Goal: Transaction & Acquisition: Purchase product/service

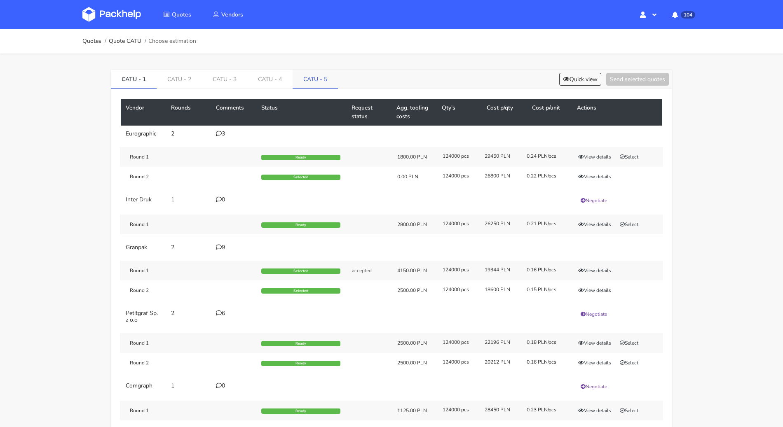
click at [315, 72] on link "CATU - 5" at bounding box center [315, 79] width 45 height 18
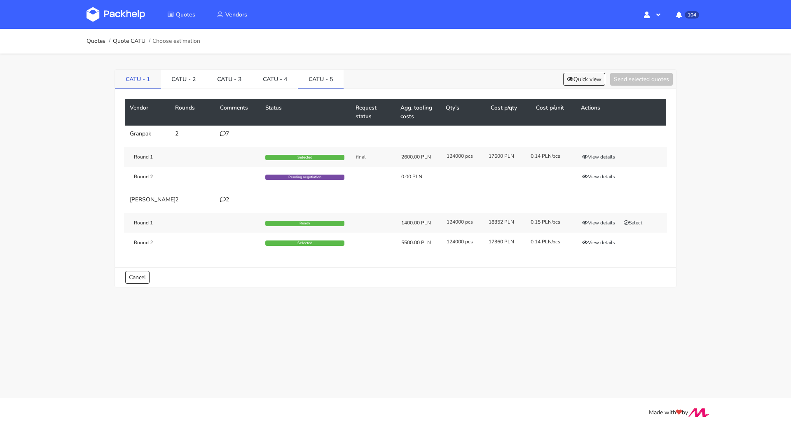
click at [134, 80] on link "CATU - 1" at bounding box center [138, 79] width 46 height 18
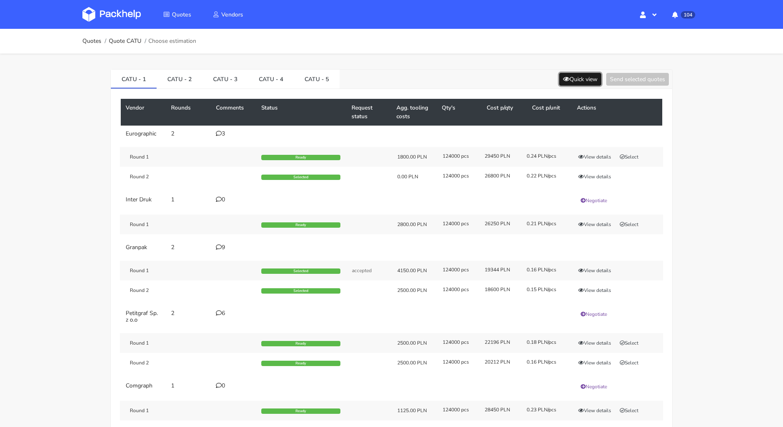
click at [570, 78] on button "Quick view" at bounding box center [580, 79] width 42 height 13
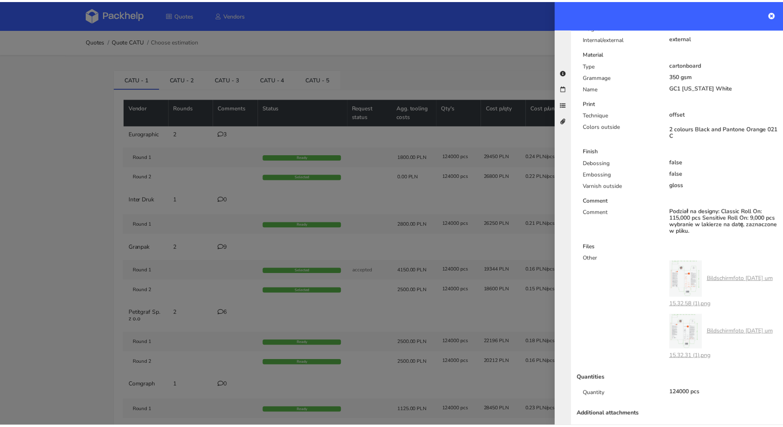
scroll to position [309, 0]
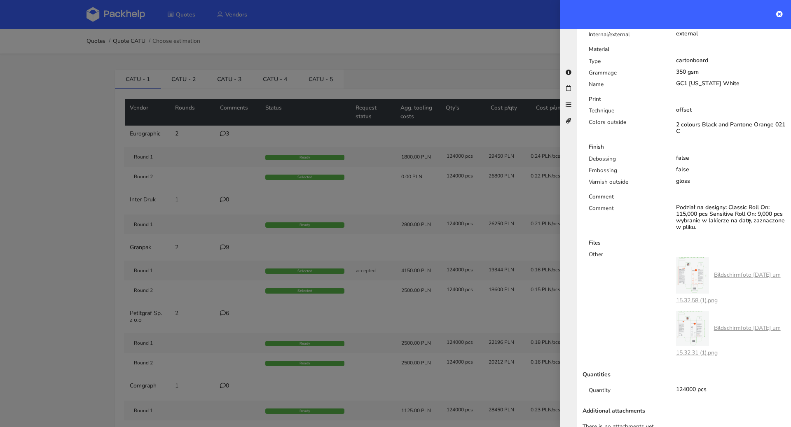
click at [24, 191] on div at bounding box center [395, 213] width 791 height 427
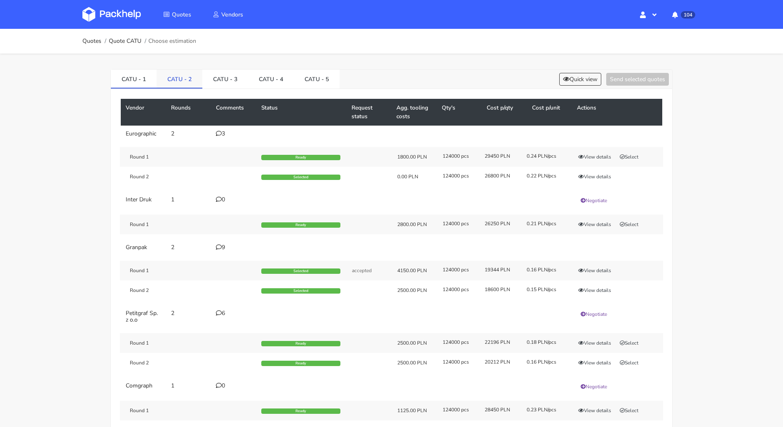
click at [182, 79] on link "CATU - 2" at bounding box center [180, 79] width 46 height 18
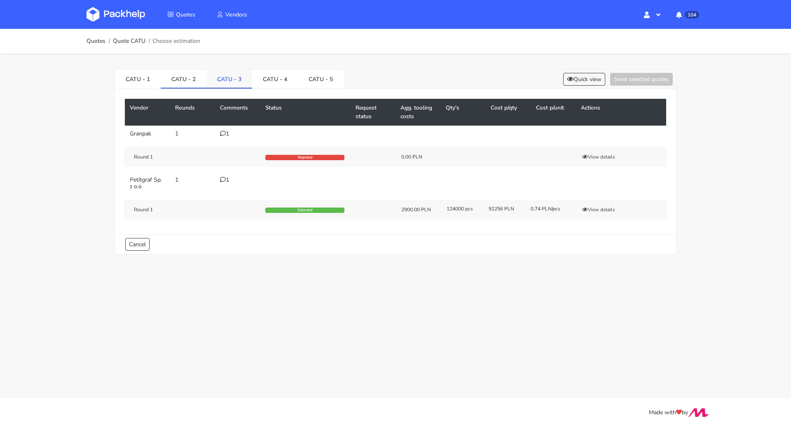
click at [219, 78] on link "CATU - 3" at bounding box center [229, 79] width 46 height 18
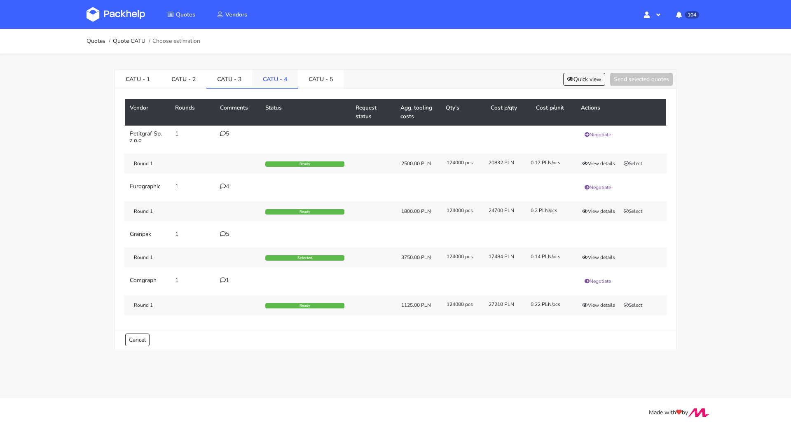
click at [265, 77] on link "CATU - 4" at bounding box center [275, 79] width 46 height 18
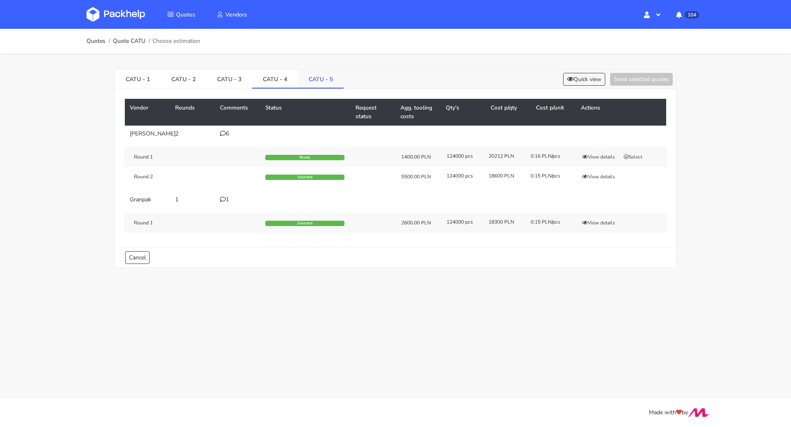
click at [312, 78] on link "CATU - 5" at bounding box center [321, 79] width 46 height 18
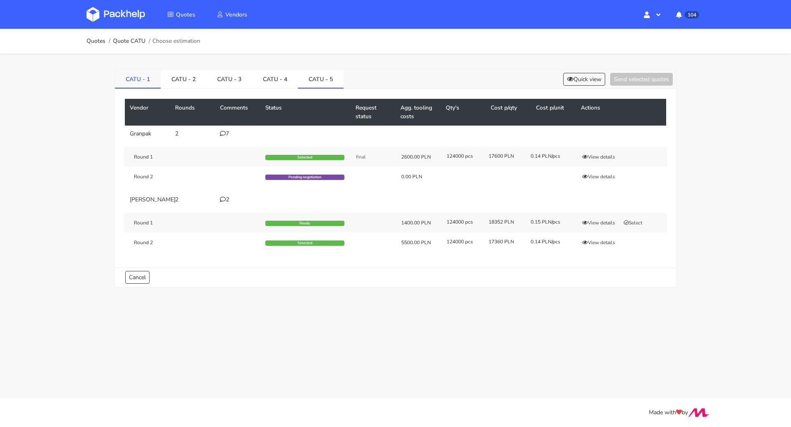
click at [131, 76] on link "CATU - 1" at bounding box center [138, 79] width 46 height 18
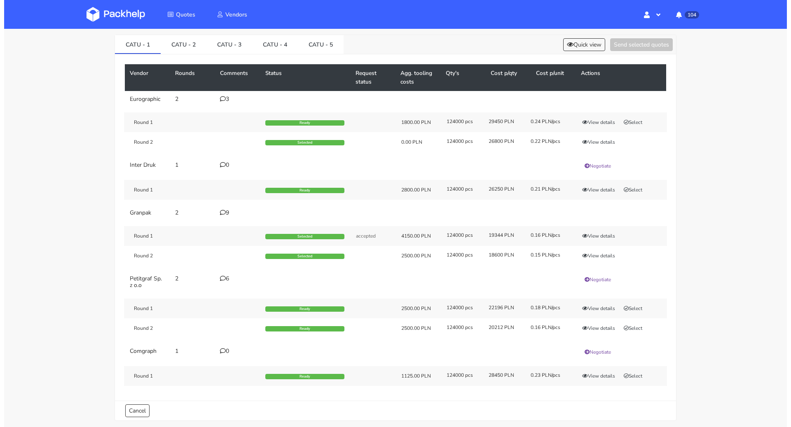
scroll to position [0, 0]
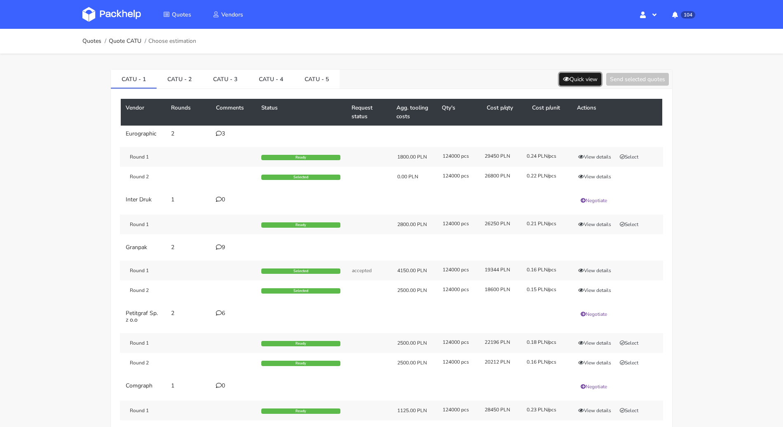
click at [571, 75] on button "Quick view" at bounding box center [580, 79] width 42 height 13
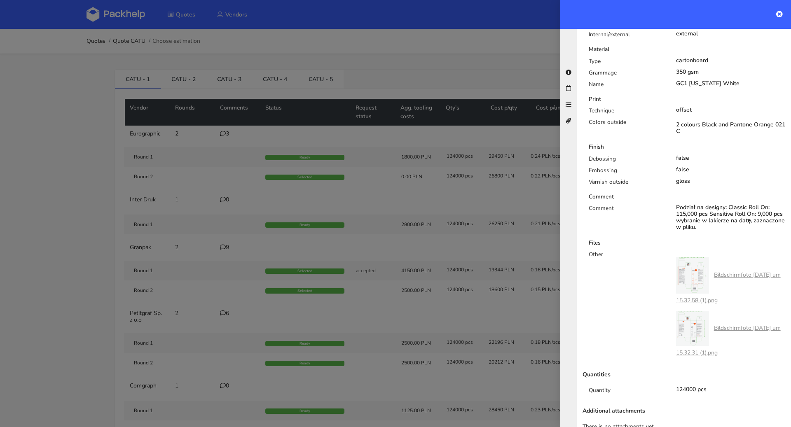
scroll to position [139, 0]
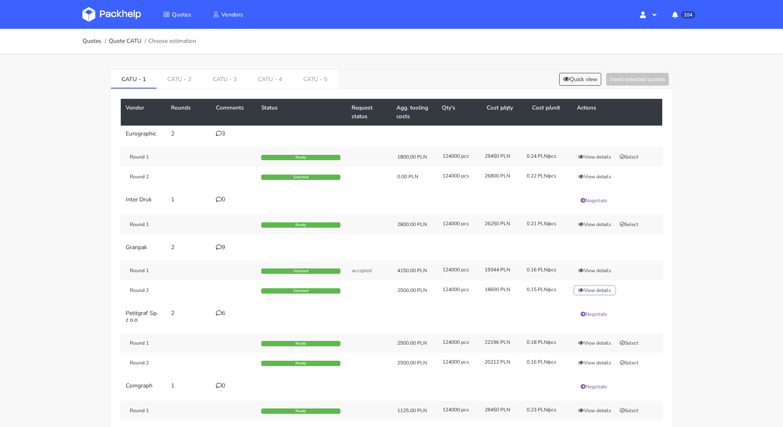
click at [595, 288] on button "View details" at bounding box center [594, 290] width 40 height 8
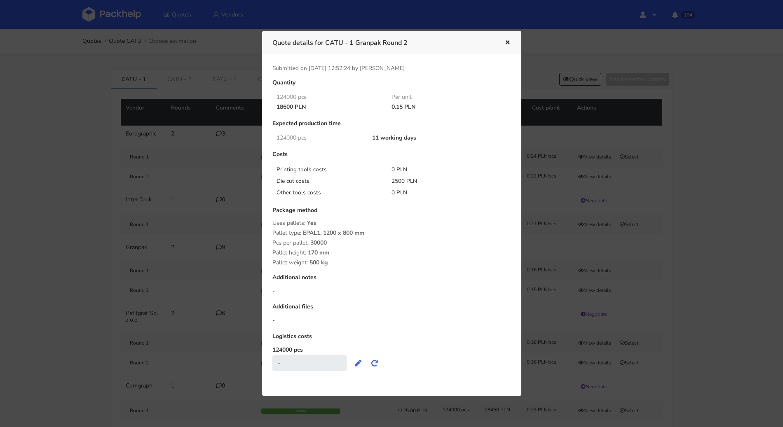
click at [509, 45] on icon "button" at bounding box center [507, 43] width 7 height 6
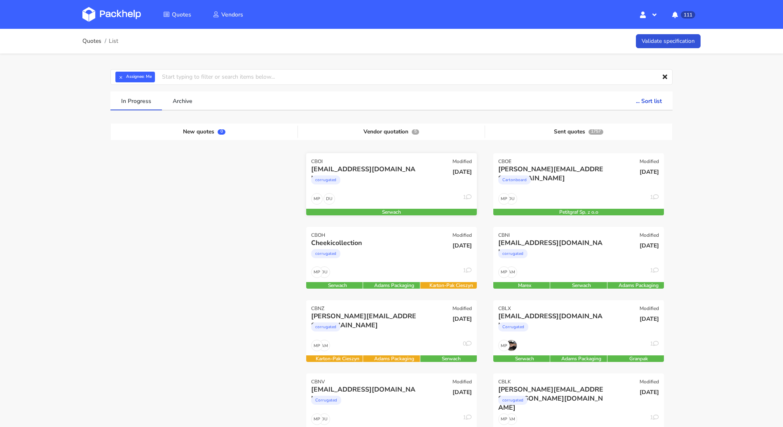
click at [403, 199] on div "DU MP 1" at bounding box center [391, 201] width 171 height 16
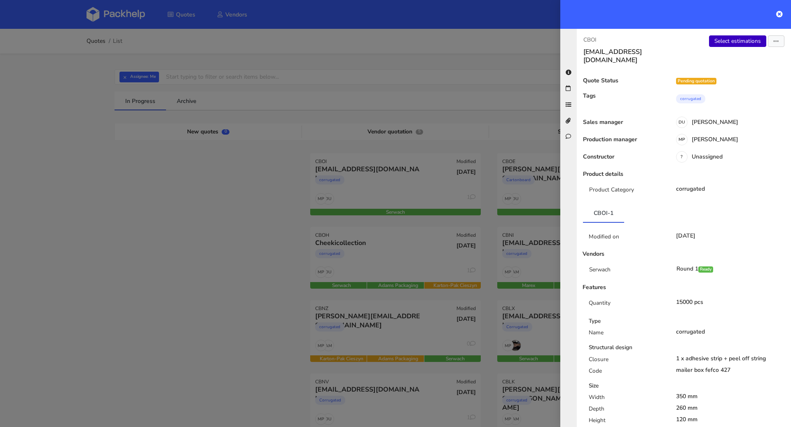
click at [746, 44] on link "Select estimations" at bounding box center [737, 41] width 57 height 12
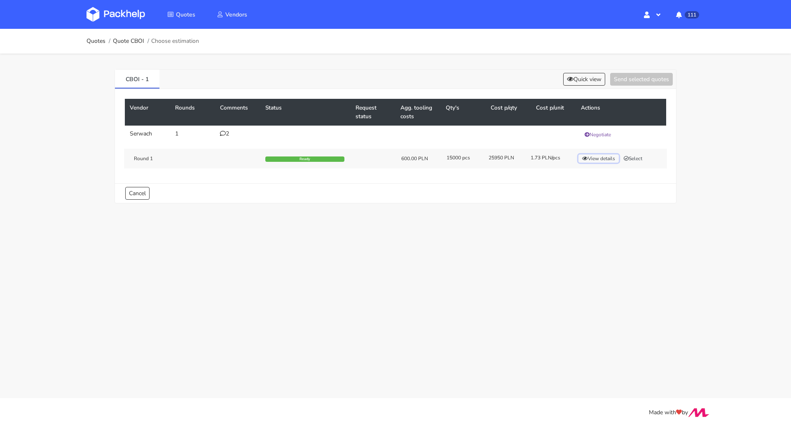
click at [605, 157] on button "View details" at bounding box center [599, 159] width 40 height 8
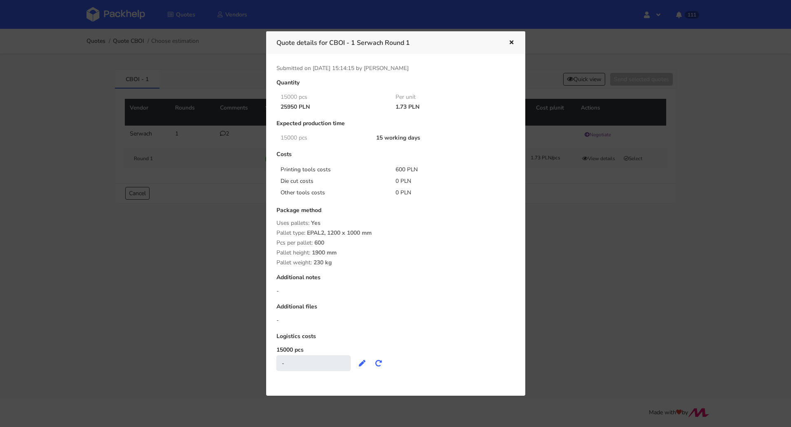
click at [513, 43] on icon "button" at bounding box center [511, 43] width 7 height 6
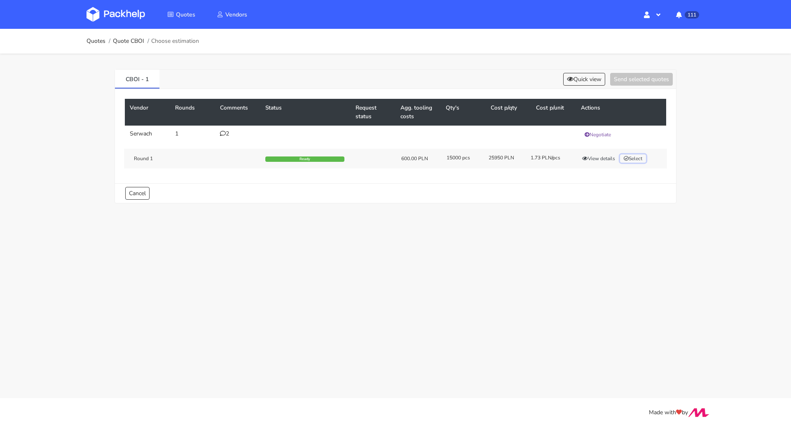
click at [642, 158] on button "Select" at bounding box center [633, 159] width 26 height 8
click at [635, 74] on button "Send selected quotes ( 1 )" at bounding box center [636, 79] width 74 height 13
click at [89, 40] on link "Quotes" at bounding box center [96, 41] width 19 height 7
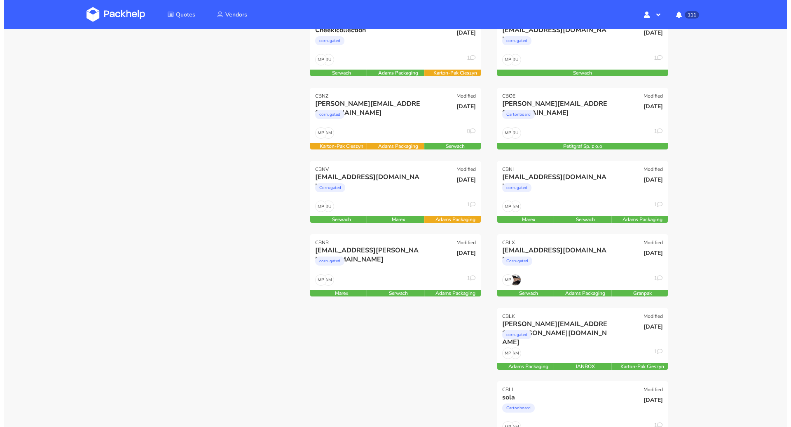
scroll to position [47, 0]
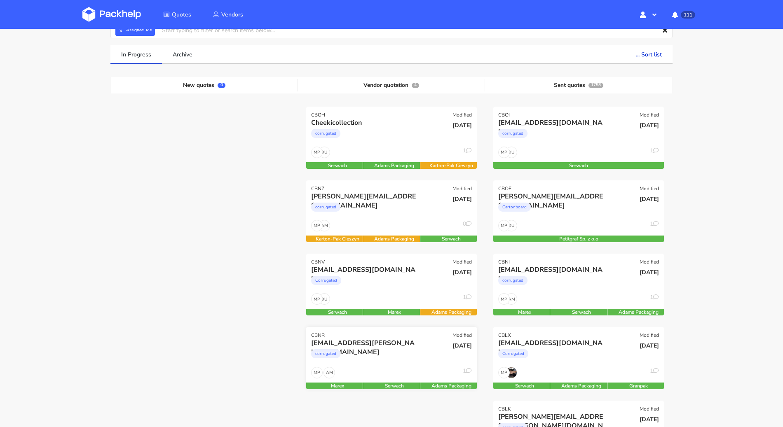
click at [421, 352] on div "[DATE]" at bounding box center [448, 353] width 57 height 28
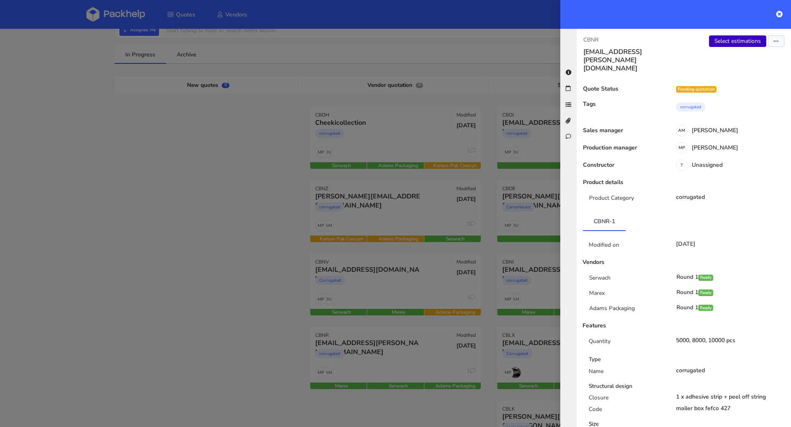
click at [718, 38] on link "Select estimations" at bounding box center [737, 41] width 57 height 12
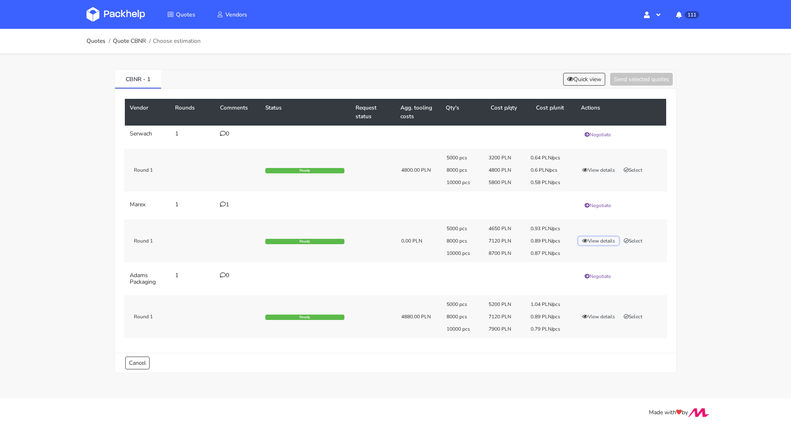
click at [602, 240] on button "View details" at bounding box center [599, 241] width 40 height 8
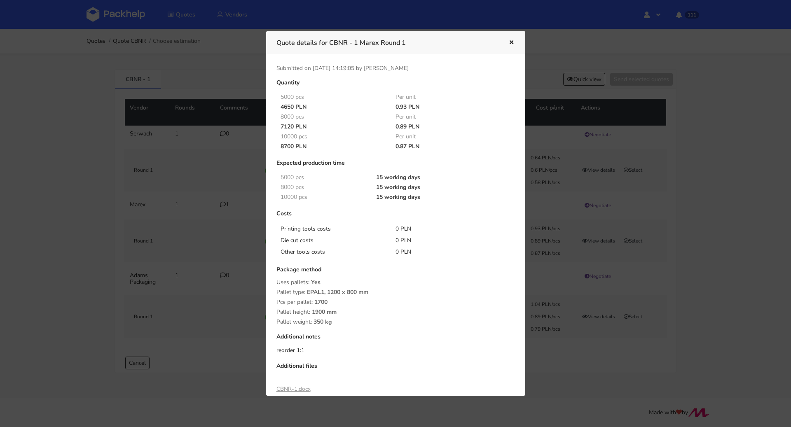
click at [513, 44] on icon "button" at bounding box center [511, 43] width 7 height 6
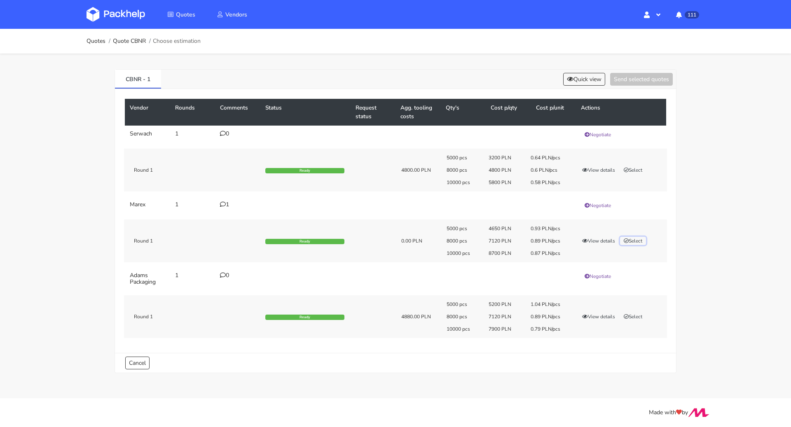
click at [638, 240] on button "Select" at bounding box center [633, 241] width 26 height 8
click at [652, 82] on button "Send selected quotes ( 1 )" at bounding box center [636, 79] width 74 height 13
click at [92, 42] on link "Quotes" at bounding box center [96, 41] width 19 height 7
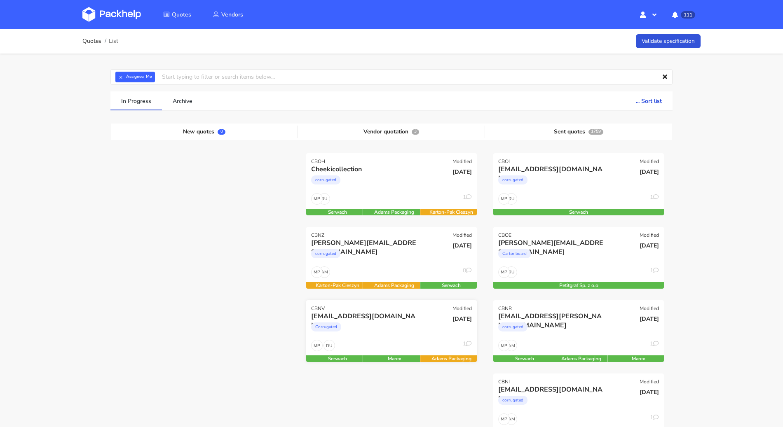
click at [372, 331] on div "Corrugated" at bounding box center [365, 329] width 109 height 16
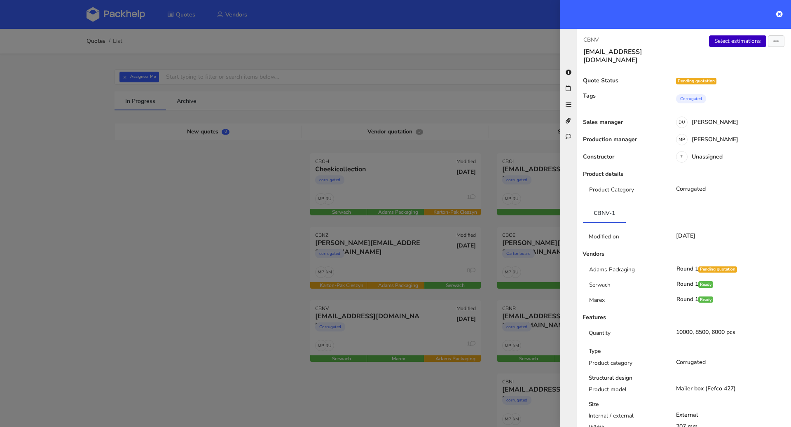
click at [718, 45] on link "Select estimations" at bounding box center [737, 41] width 57 height 12
click at [204, 222] on div at bounding box center [395, 213] width 791 height 427
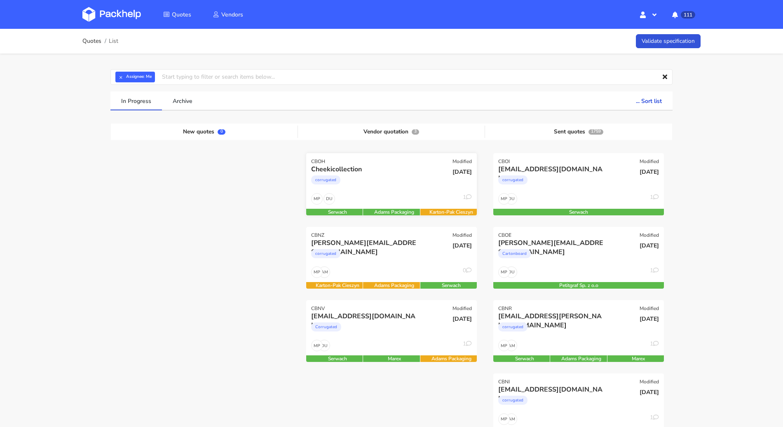
click at [350, 185] on div "corrugated" at bounding box center [365, 182] width 109 height 16
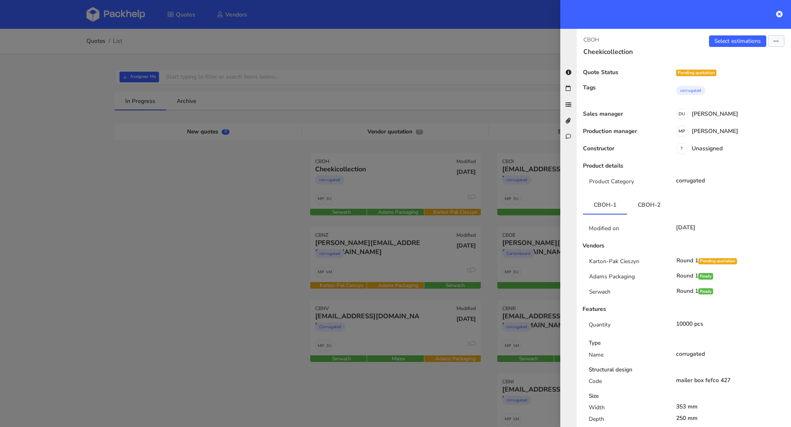
click at [230, 213] on div at bounding box center [395, 213] width 791 height 427
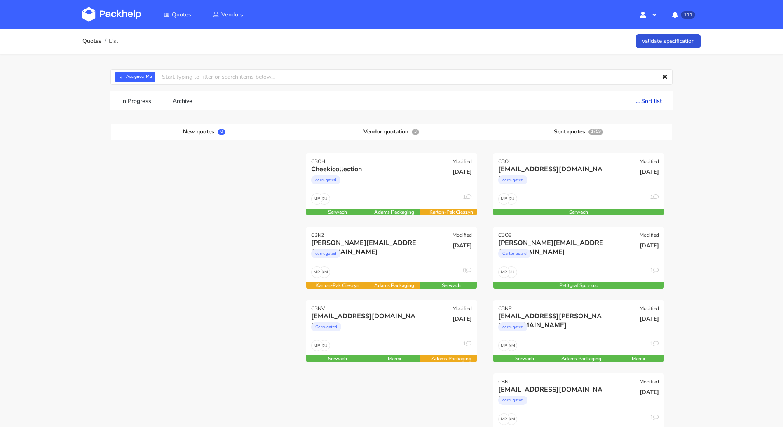
click at [420, 51] on div "Quotes List Validate specification" at bounding box center [391, 41] width 659 height 25
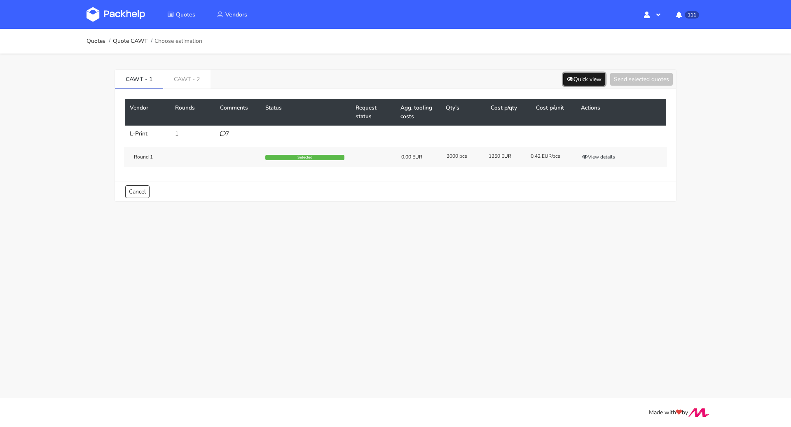
click at [574, 75] on button "Quick view" at bounding box center [584, 79] width 42 height 13
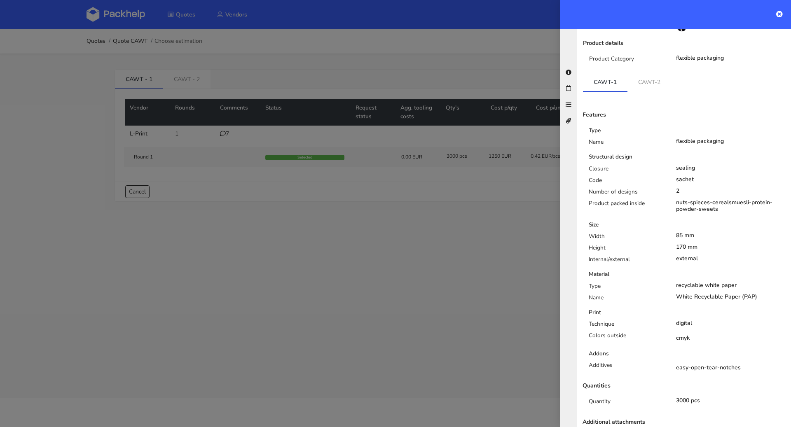
scroll to position [89, 0]
click at [640, 71] on link "CAWT-2" at bounding box center [650, 80] width 44 height 18
click at [608, 73] on link "CAWT-1" at bounding box center [605, 80] width 45 height 18
click at [649, 71] on link "CAWT-2" at bounding box center [650, 80] width 45 height 18
click at [607, 71] on link "CAWT-1" at bounding box center [605, 80] width 45 height 18
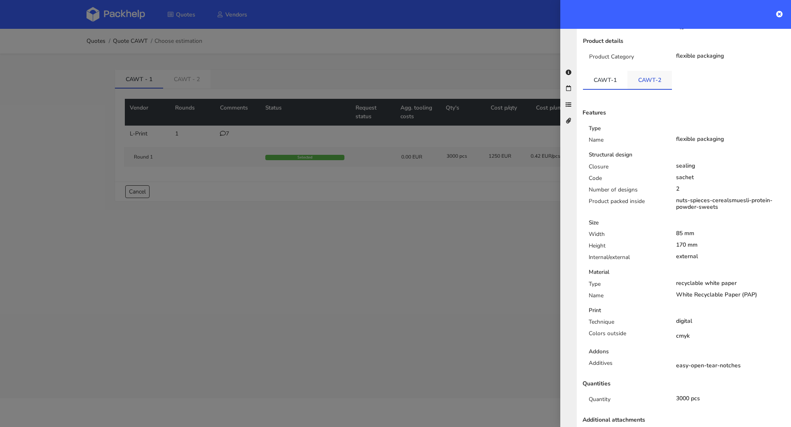
click at [631, 71] on link "CAWT-2" at bounding box center [650, 80] width 45 height 18
click at [595, 71] on link "CAWT-1" at bounding box center [605, 80] width 45 height 18
click at [331, 238] on div at bounding box center [395, 213] width 791 height 427
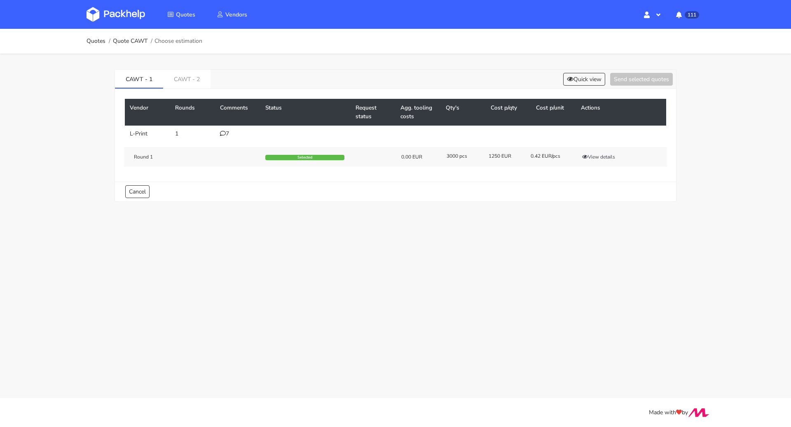
click at [224, 133] on icon at bounding box center [223, 134] width 6 height 6
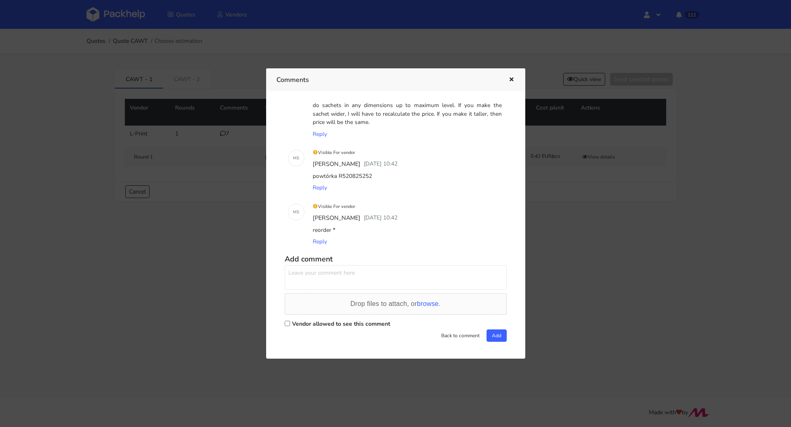
scroll to position [279, 0]
click at [507, 78] on button "button" at bounding box center [510, 80] width 9 height 11
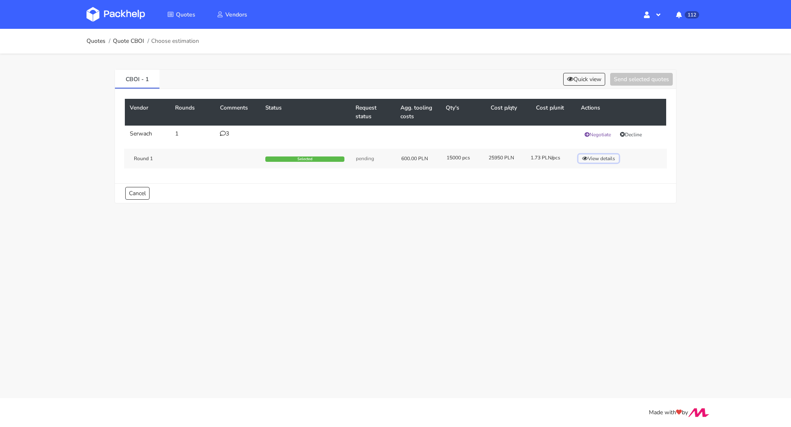
click at [611, 158] on button "View details" at bounding box center [599, 159] width 40 height 8
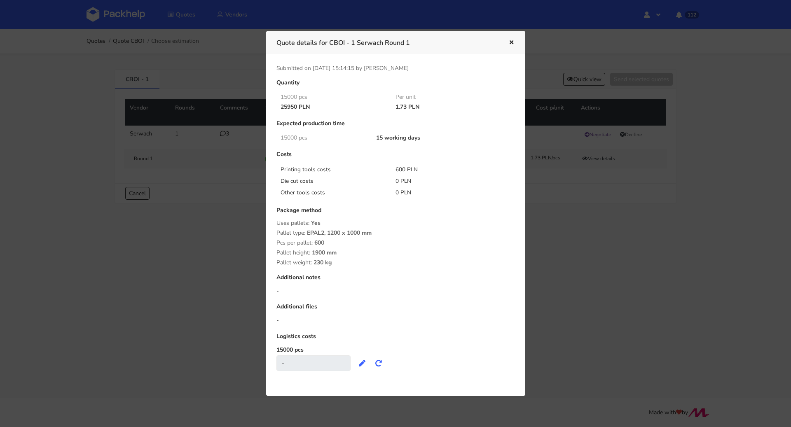
click at [509, 41] on icon "button" at bounding box center [511, 43] width 7 height 6
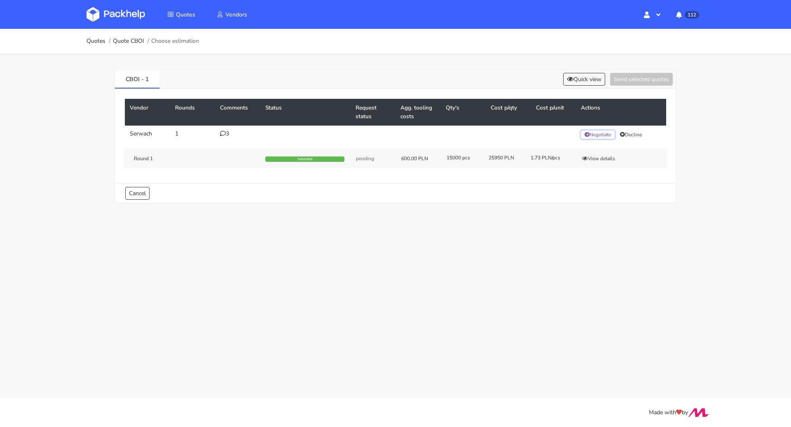
click at [603, 134] on button "Negotiate" at bounding box center [598, 135] width 34 height 8
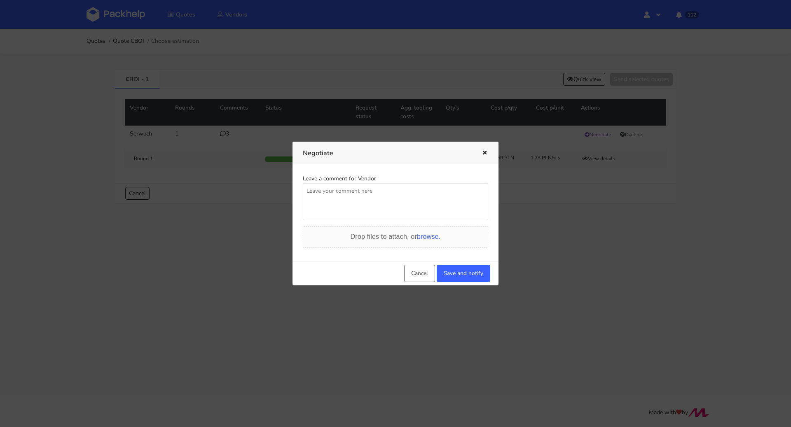
click at [486, 153] on icon "button" at bounding box center [484, 153] width 7 height 6
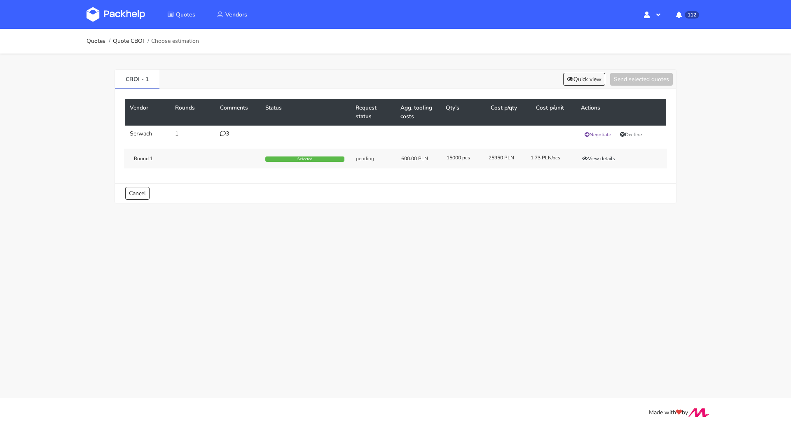
click at [227, 131] on div "3" at bounding box center [237, 134] width 35 height 7
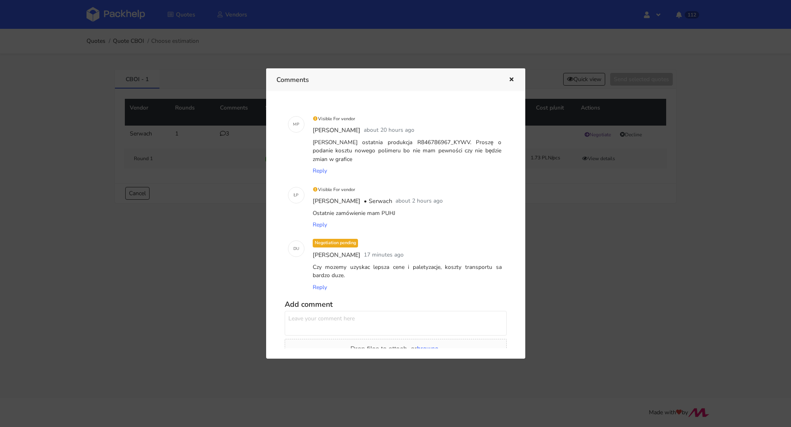
click at [510, 80] on icon "button" at bounding box center [511, 80] width 7 height 6
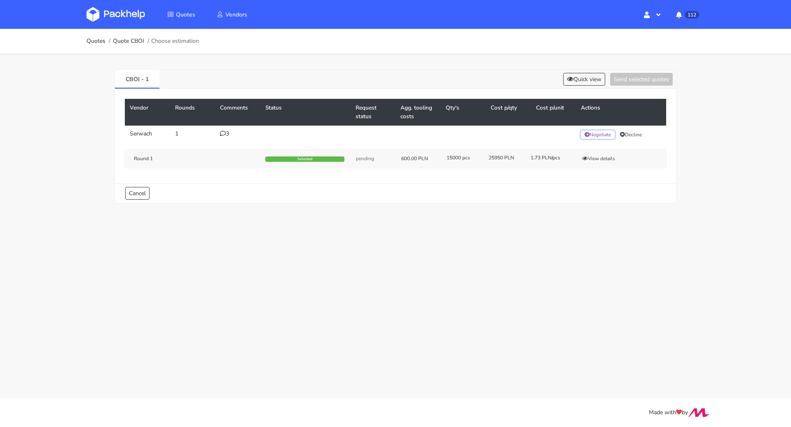
click at [605, 132] on button "Negotiate" at bounding box center [598, 135] width 34 height 8
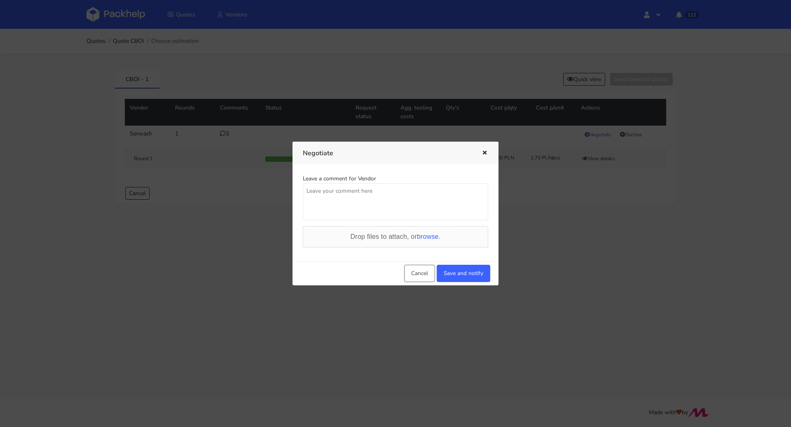
click at [316, 198] on textarea at bounding box center [395, 201] width 185 height 37
type textarea "[PERSON_NAME] potrzebujemy lepszej ceny i możliwie jeszcze bardziej optymalnej …"
click at [452, 263] on div "Cancel Save and notify" at bounding box center [396, 273] width 206 height 24
click at [460, 275] on button "Save and notify" at bounding box center [464, 273] width 54 height 17
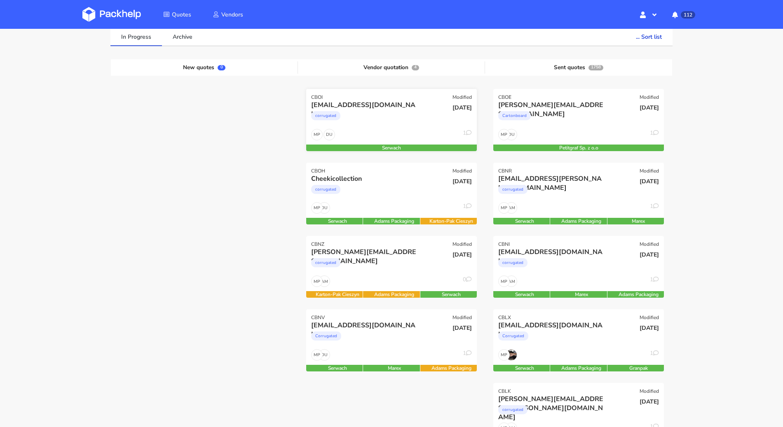
scroll to position [57, 0]
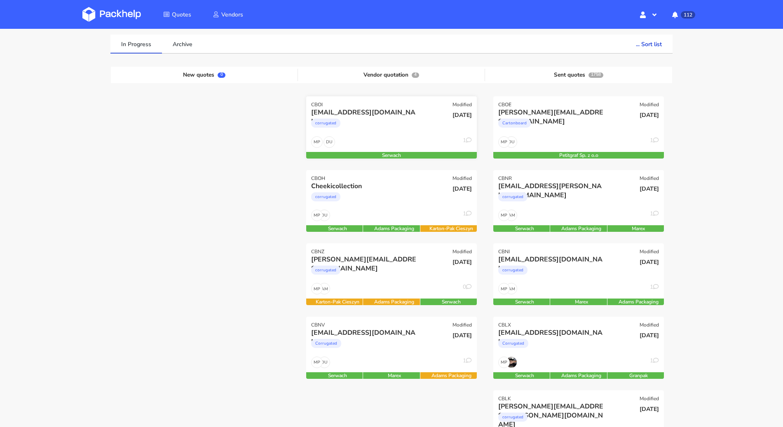
click at [399, 145] on div "DU MP 1" at bounding box center [391, 144] width 171 height 16
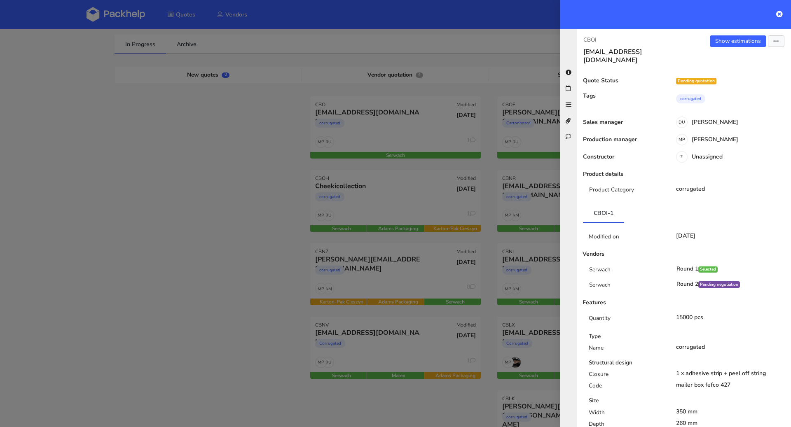
click at [246, 171] on div at bounding box center [395, 213] width 791 height 427
